Goal: Obtain resource: Download file/media

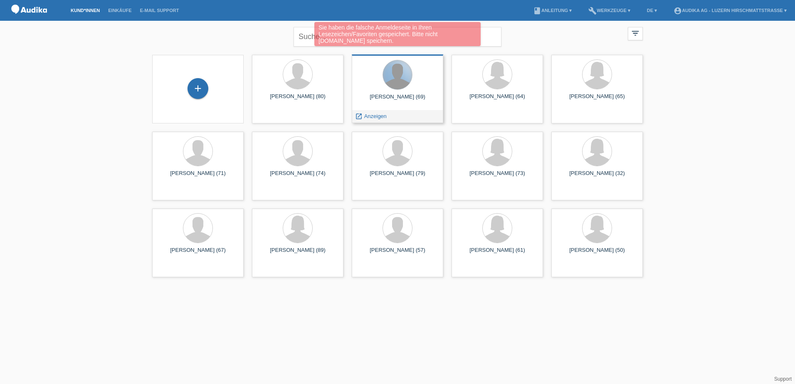
click at [393, 69] on div at bounding box center [397, 74] width 29 height 29
click at [374, 117] on span "Anzeigen" at bounding box center [375, 116] width 22 height 6
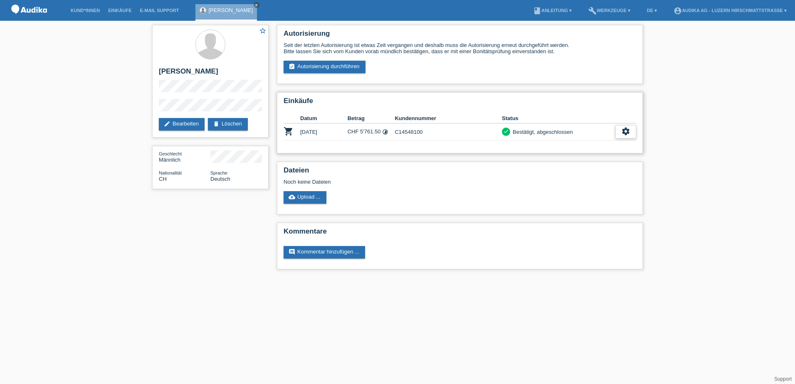
click at [626, 132] on icon "settings" at bounding box center [625, 131] width 9 height 9
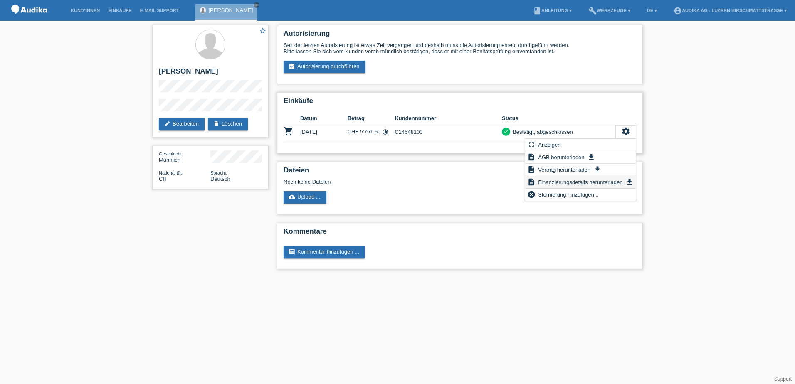
click at [572, 182] on span "Finanzierungsdetails herunterladen" at bounding box center [580, 182] width 87 height 10
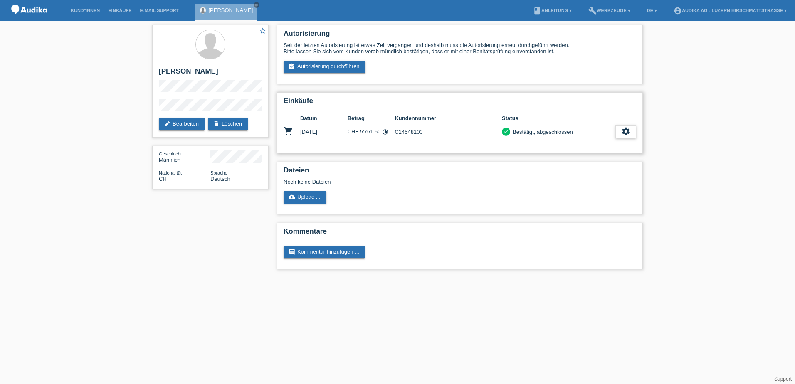
click at [625, 130] on icon "settings" at bounding box center [625, 131] width 9 height 9
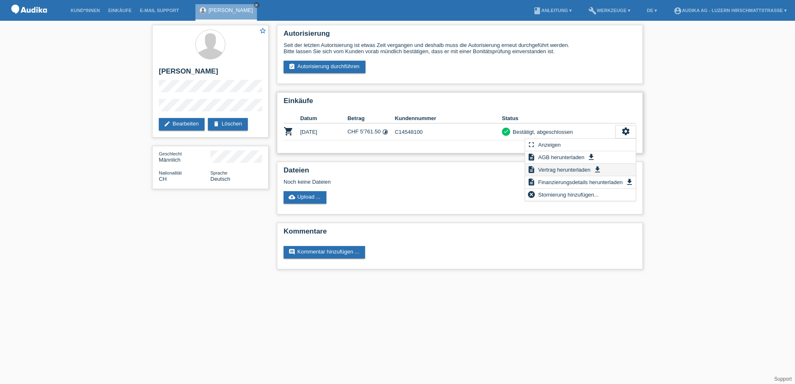
click at [562, 169] on span "Vertrag herunterladen" at bounding box center [564, 170] width 55 height 10
